Goal: Information Seeking & Learning: Learn about a topic

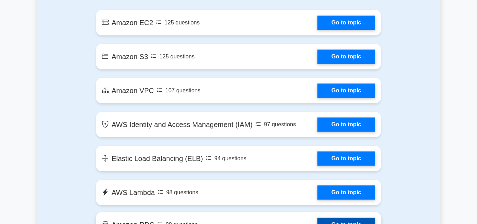
scroll to position [439, 0]
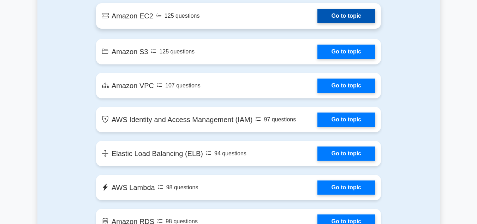
click at [328, 15] on link "Go to topic" at bounding box center [347, 16] width 58 height 14
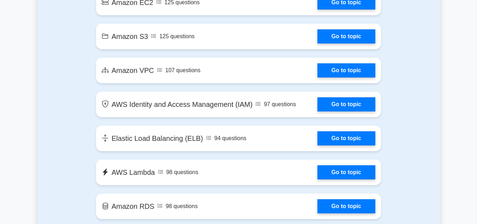
scroll to position [455, 0]
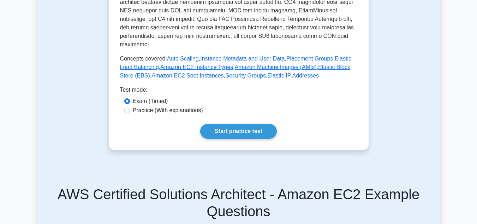
scroll to position [289, 0]
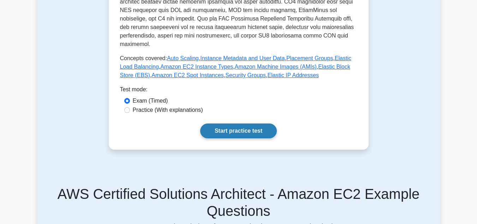
click at [218, 123] on link "Start practice test" at bounding box center [238, 130] width 77 height 15
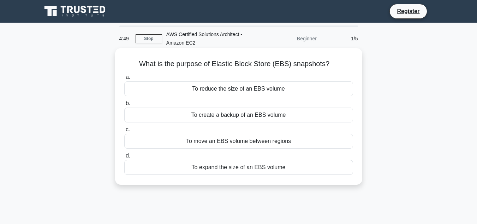
click at [244, 90] on div "To reduce the size of an EBS volume" at bounding box center [238, 88] width 229 height 15
click at [124, 80] on input "a. To reduce the size of an EBS volume" at bounding box center [124, 77] width 0 height 5
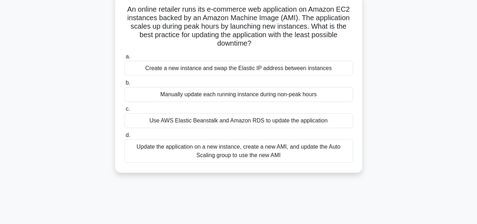
scroll to position [54, 0]
click at [183, 70] on div "Create a new instance and swap the Elastic IP address between instances" at bounding box center [238, 68] width 229 height 15
click at [124, 59] on input "a. Create a new instance and swap the Elastic IP address between instances" at bounding box center [124, 57] width 0 height 5
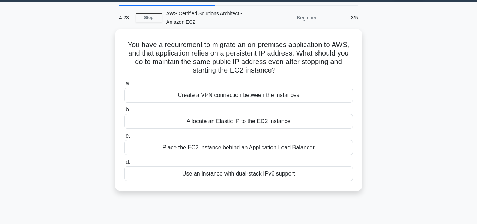
scroll to position [0, 0]
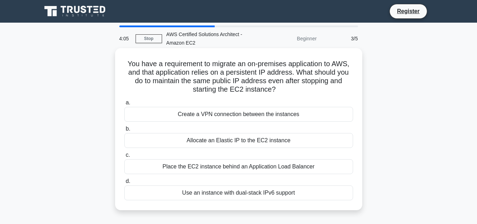
click at [229, 170] on div "Place the EC2 instance behind an Application Load Balancer" at bounding box center [238, 166] width 229 height 15
click at [124, 157] on input "c. Place the EC2 instance behind an Application Load Balancer" at bounding box center [124, 155] width 0 height 5
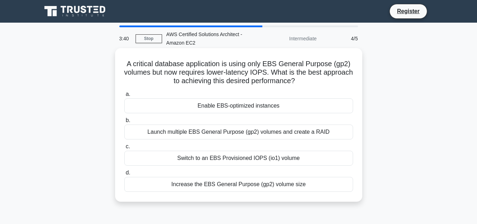
click at [211, 158] on div "Switch to an EBS Provisioned IOPS (io1) volume" at bounding box center [238, 158] width 229 height 15
click at [124, 149] on input "c. Switch to an EBS Provisioned IOPS (io1) volume" at bounding box center [124, 146] width 0 height 5
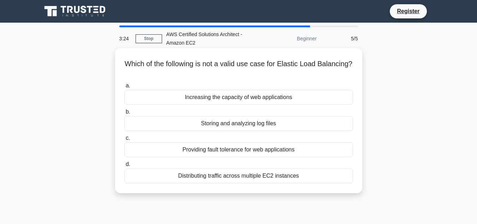
click at [204, 177] on div "Distributing traffic across multiple EC2 instances" at bounding box center [238, 175] width 229 height 15
click at [124, 166] on input "d. Distributing traffic across multiple EC2 instances" at bounding box center [124, 164] width 0 height 5
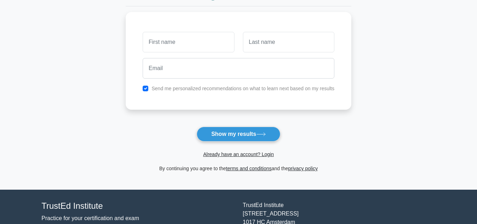
scroll to position [87, 0]
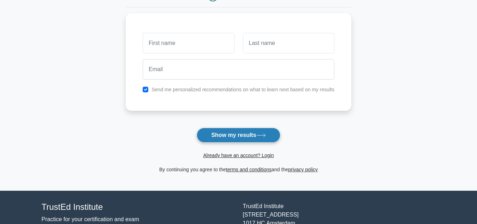
click at [222, 134] on button "Show my results" at bounding box center [238, 135] width 83 height 15
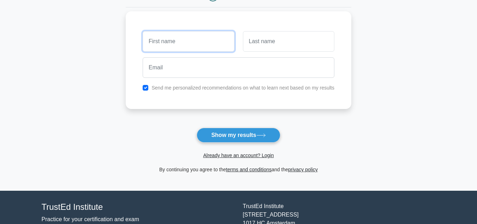
click at [197, 45] on input "text" at bounding box center [189, 41] width 92 height 20
click at [170, 39] on input "[PERSON_NAME]" at bounding box center [189, 41] width 92 height 20
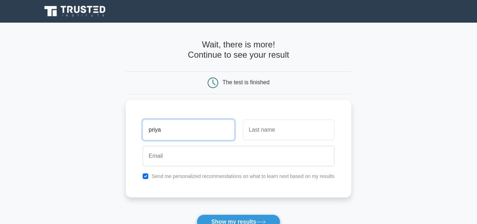
type input "priya"
